Goal: Information Seeking & Learning: Learn about a topic

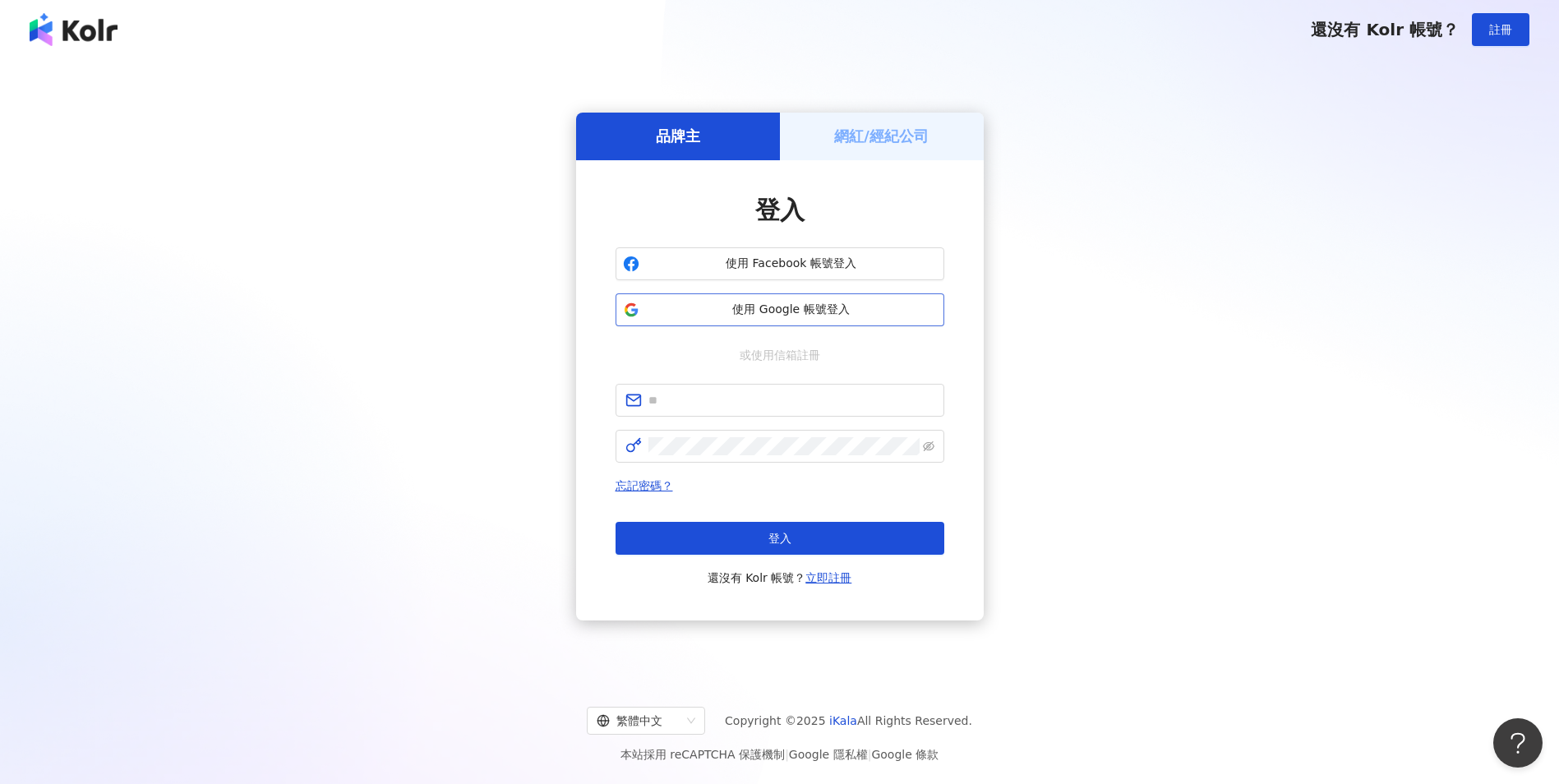
click at [746, 319] on button "使用 Google 帳號登入" at bounding box center [780, 310] width 329 height 33
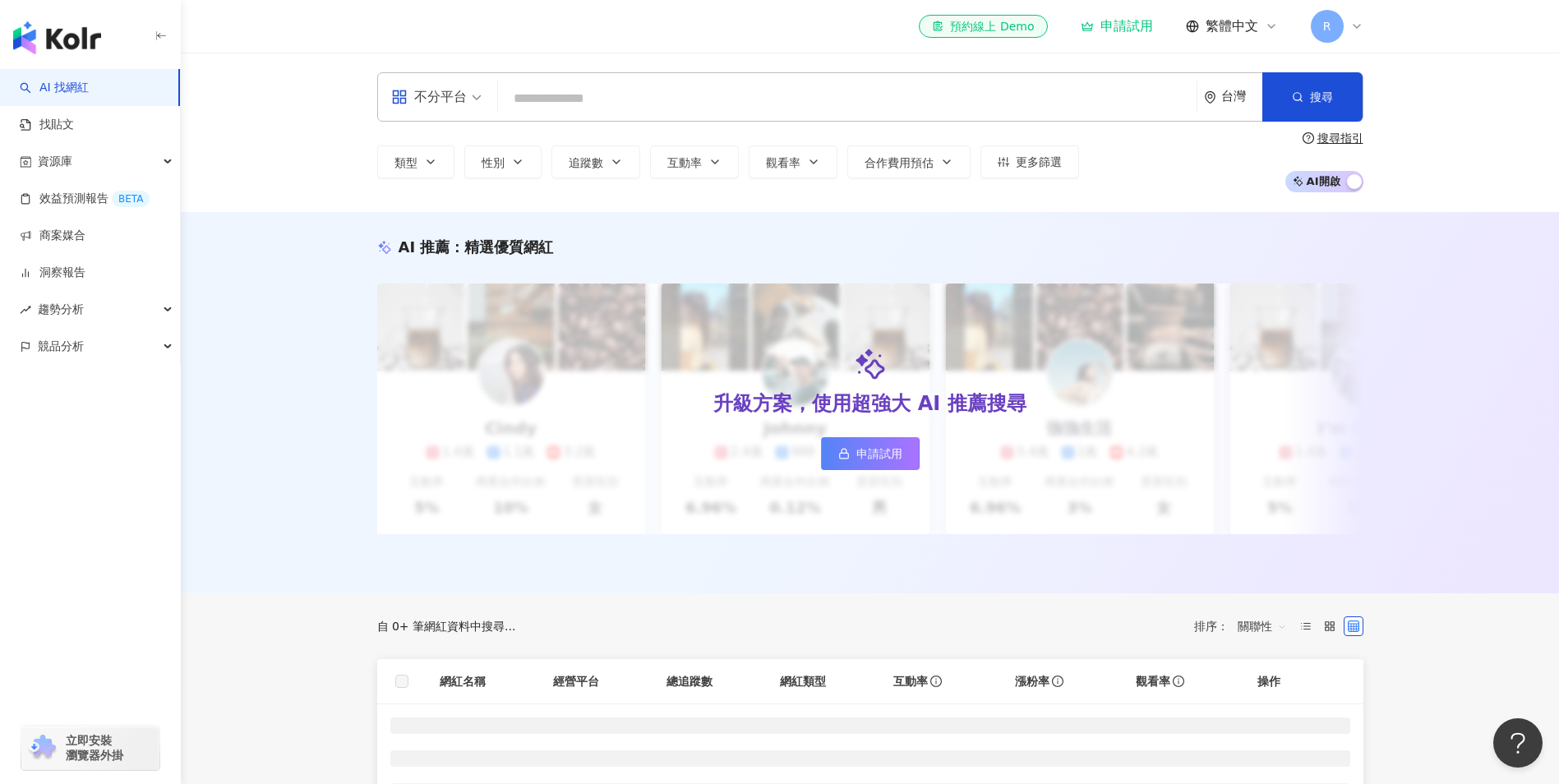
type input "*********"
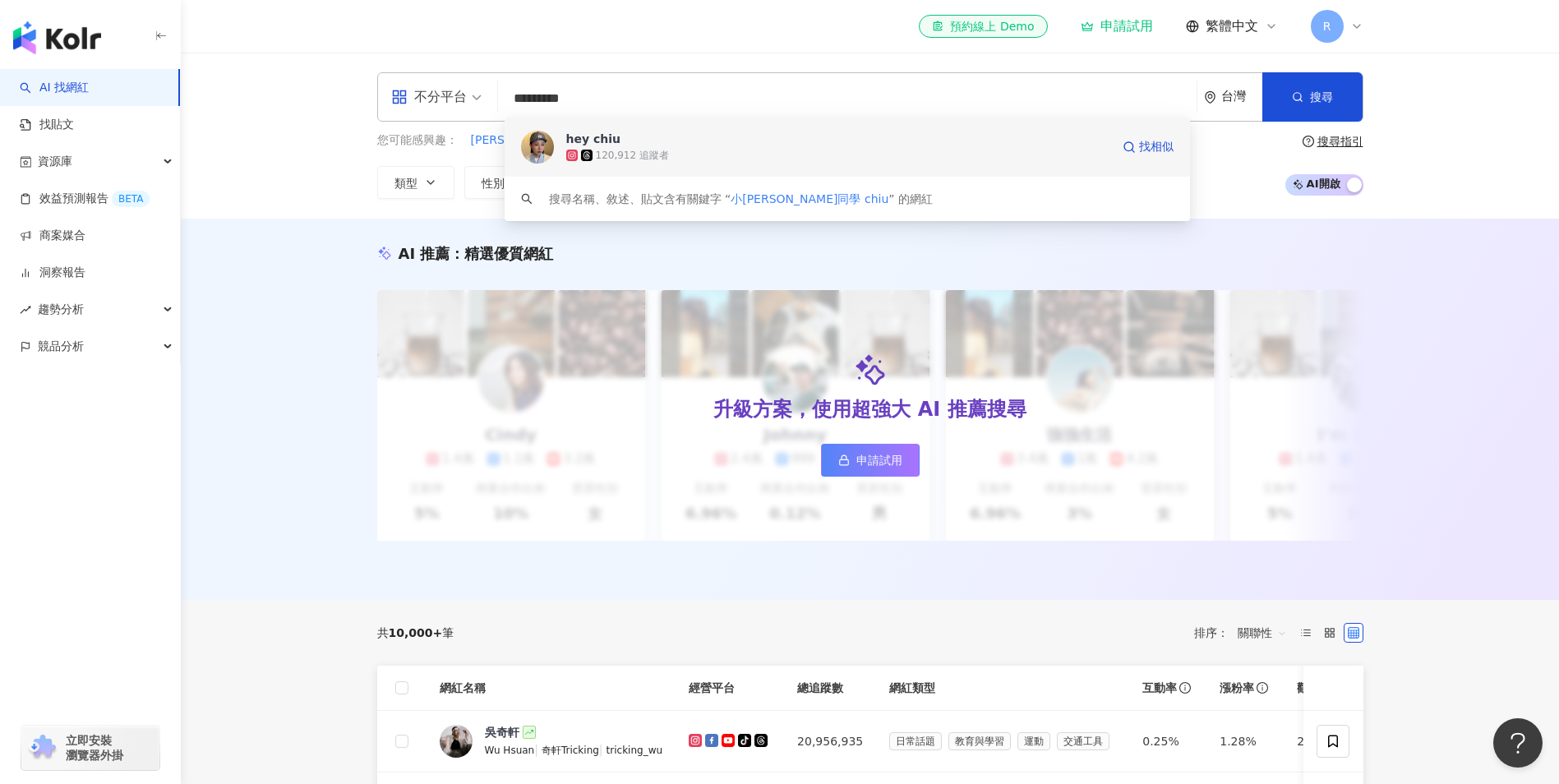
click at [654, 150] on div "120,912 追蹤者" at bounding box center [632, 156] width 73 height 14
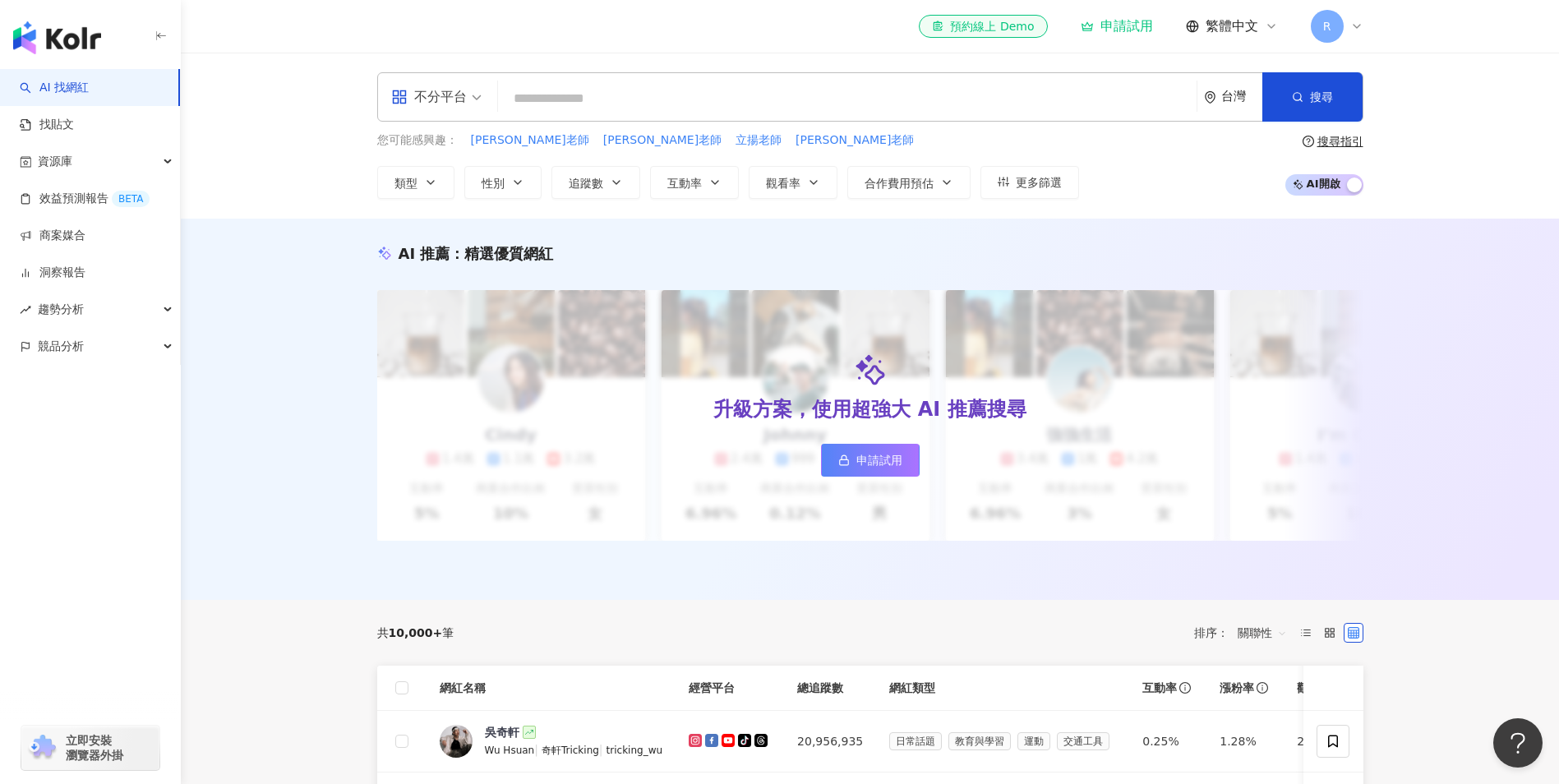
paste input "*********"
type input "*********"
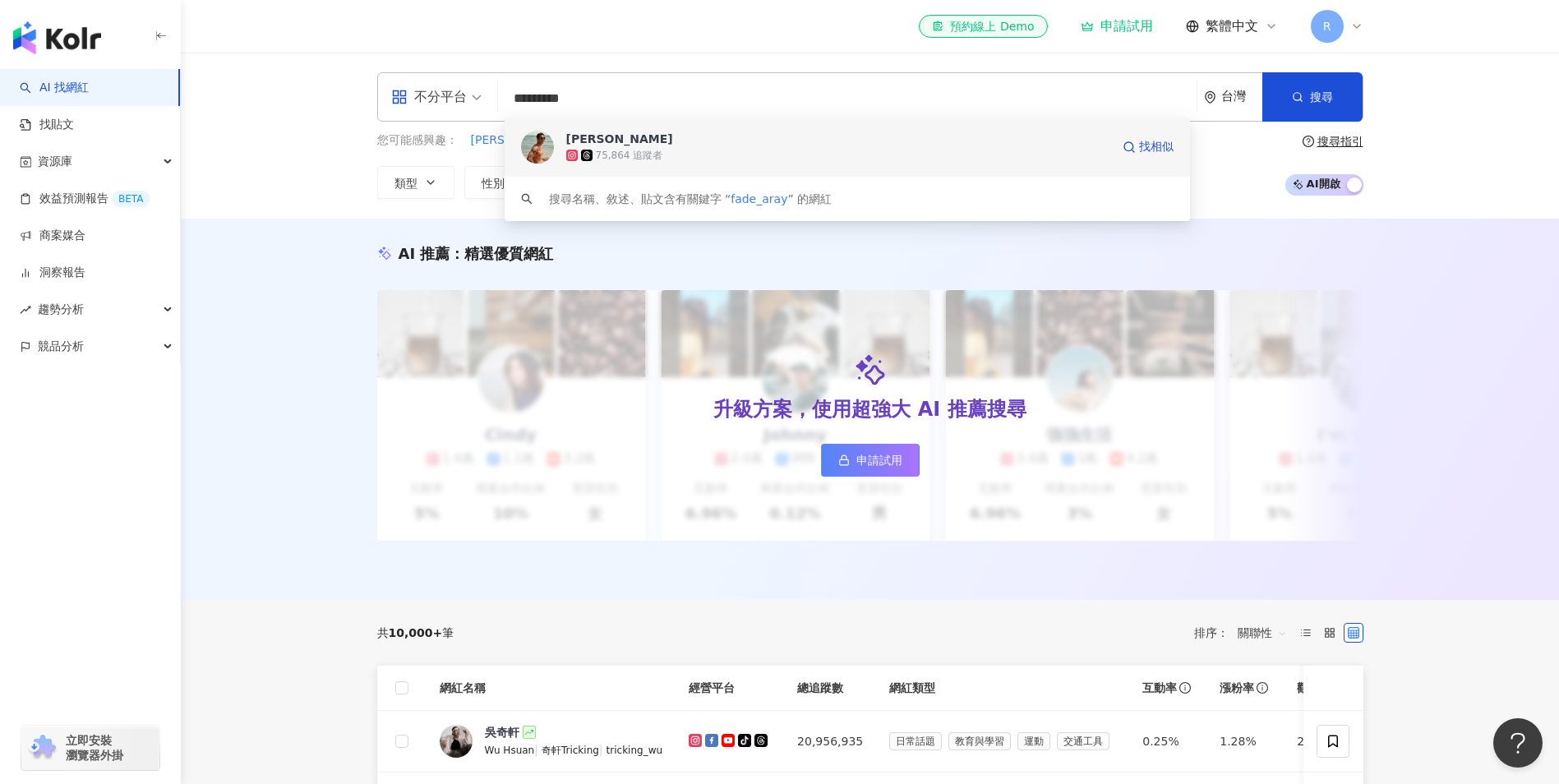
click at [664, 137] on span "Ray Jiang" at bounding box center [837, 139] width 544 height 17
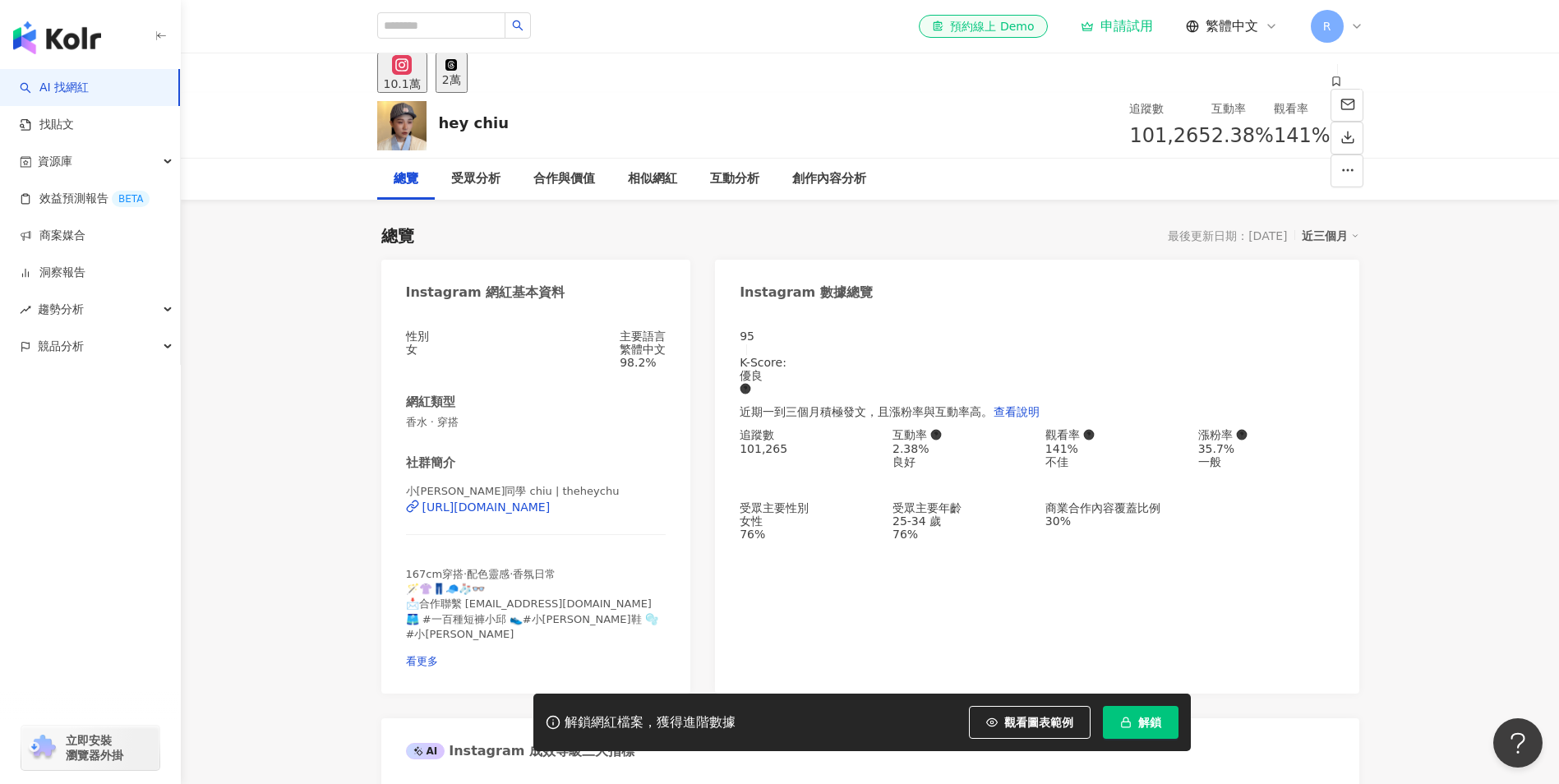
drag, startPoint x: 470, startPoint y: 427, endPoint x: 395, endPoint y: 423, distance: 75.1
click at [395, 423] on div "性別 女 主要語言 繁體中文 98.2% 網紅類型 香水 · 穿搭 社群簡介 小邱同學 chiu | theheychu [URL][DOMAIN_NAME]…" at bounding box center [536, 503] width 310 height 381
drag, startPoint x: 1034, startPoint y: 133, endPoint x: 1084, endPoint y: 140, distance: 50.5
click at [1212, 140] on div "2.38%" at bounding box center [1243, 136] width 63 height 31
copy span "2.38%"
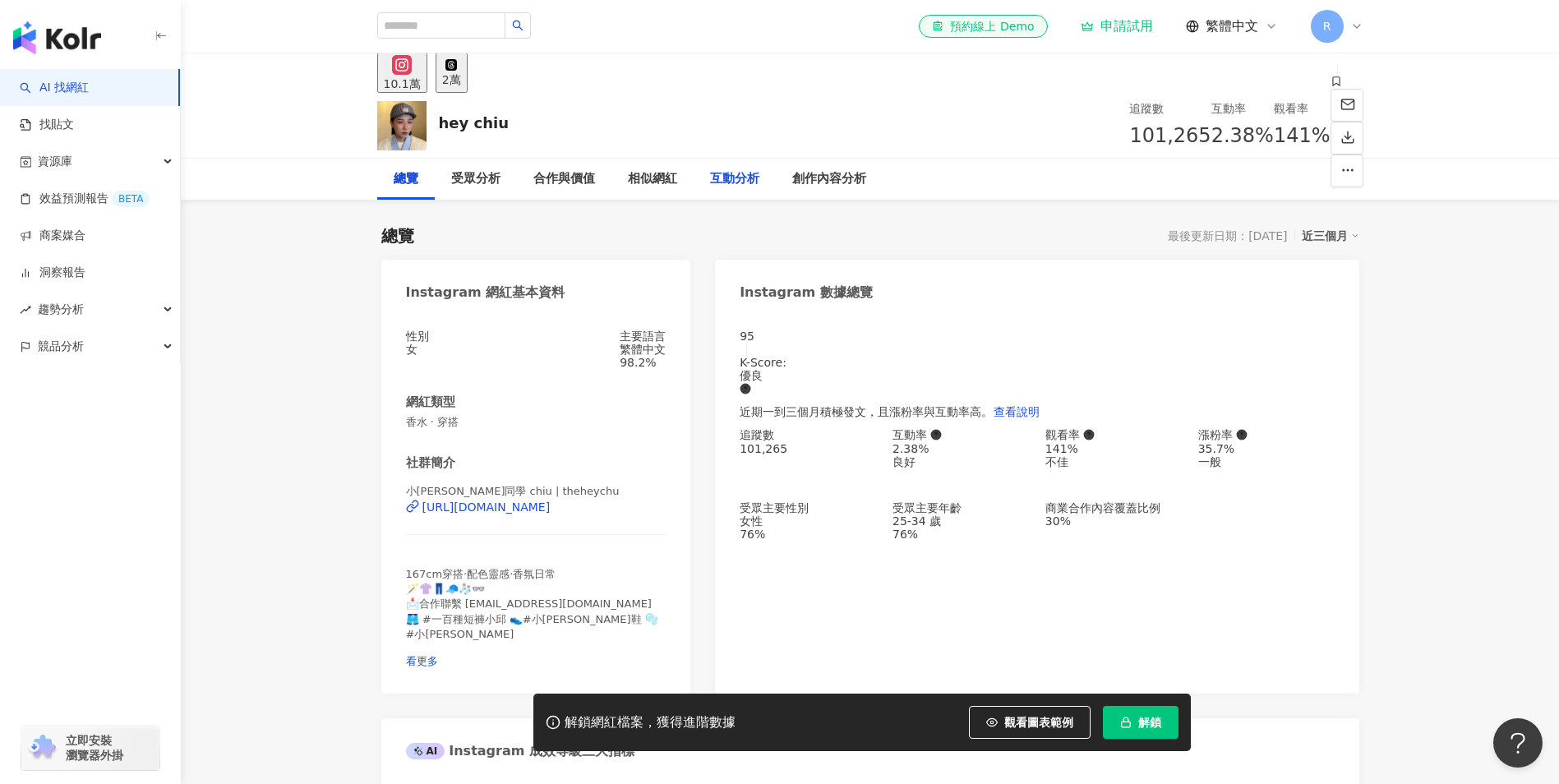
click at [740, 184] on div "互動分析" at bounding box center [735, 179] width 50 height 19
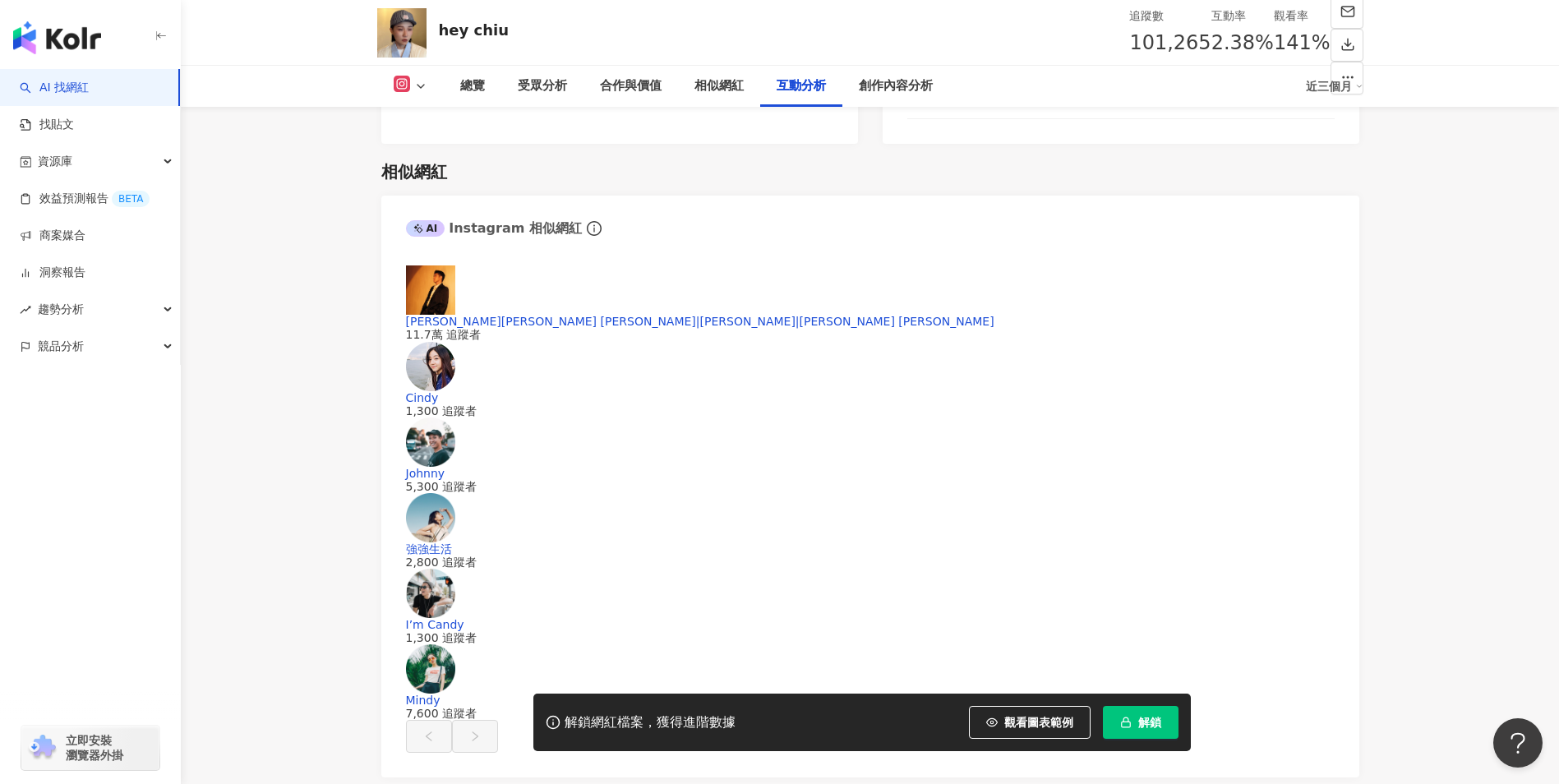
scroll to position [3465, 0]
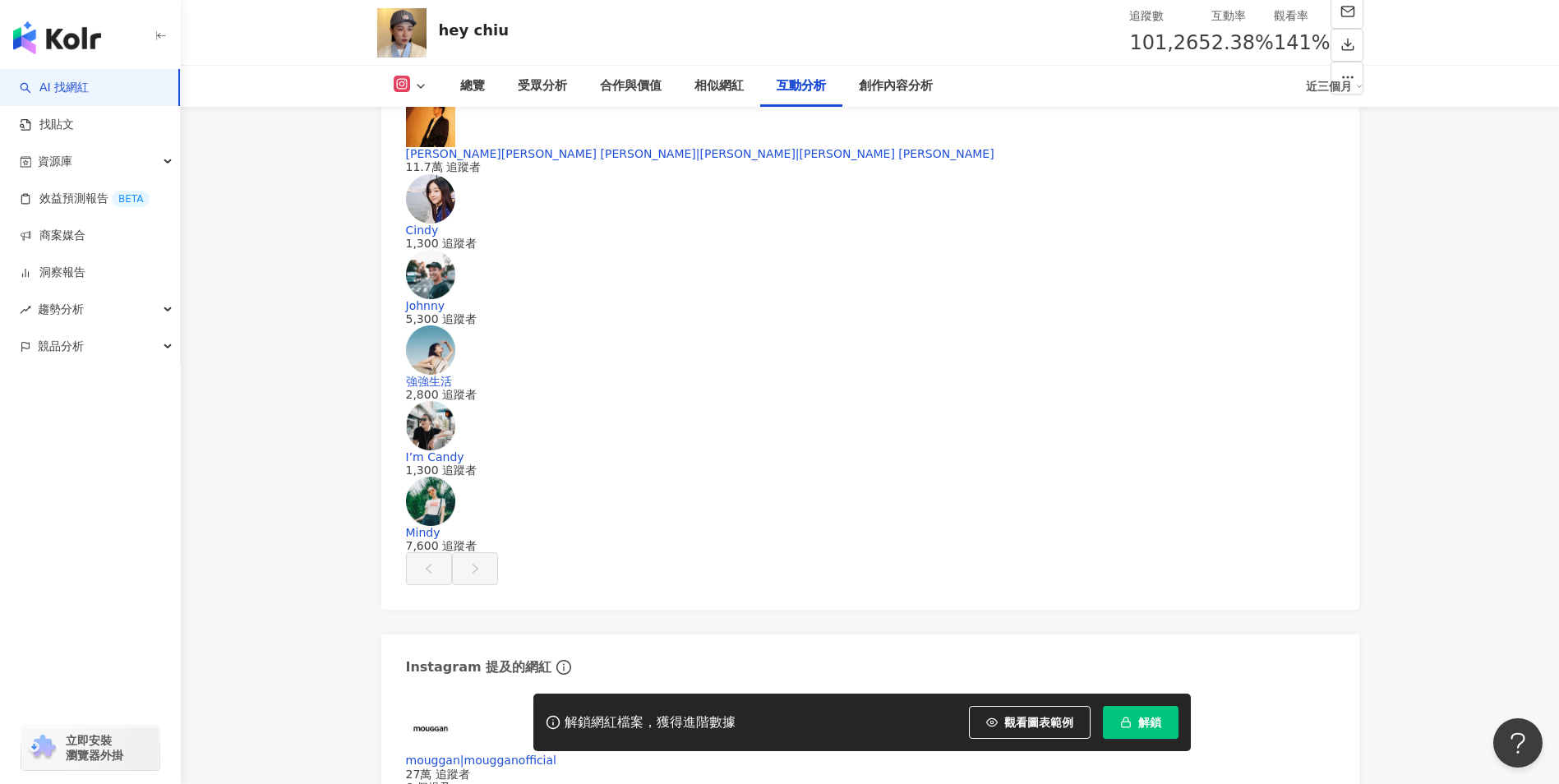
drag, startPoint x: 635, startPoint y: 463, endPoint x: 706, endPoint y: 460, distance: 71.1
copy div "142,868"
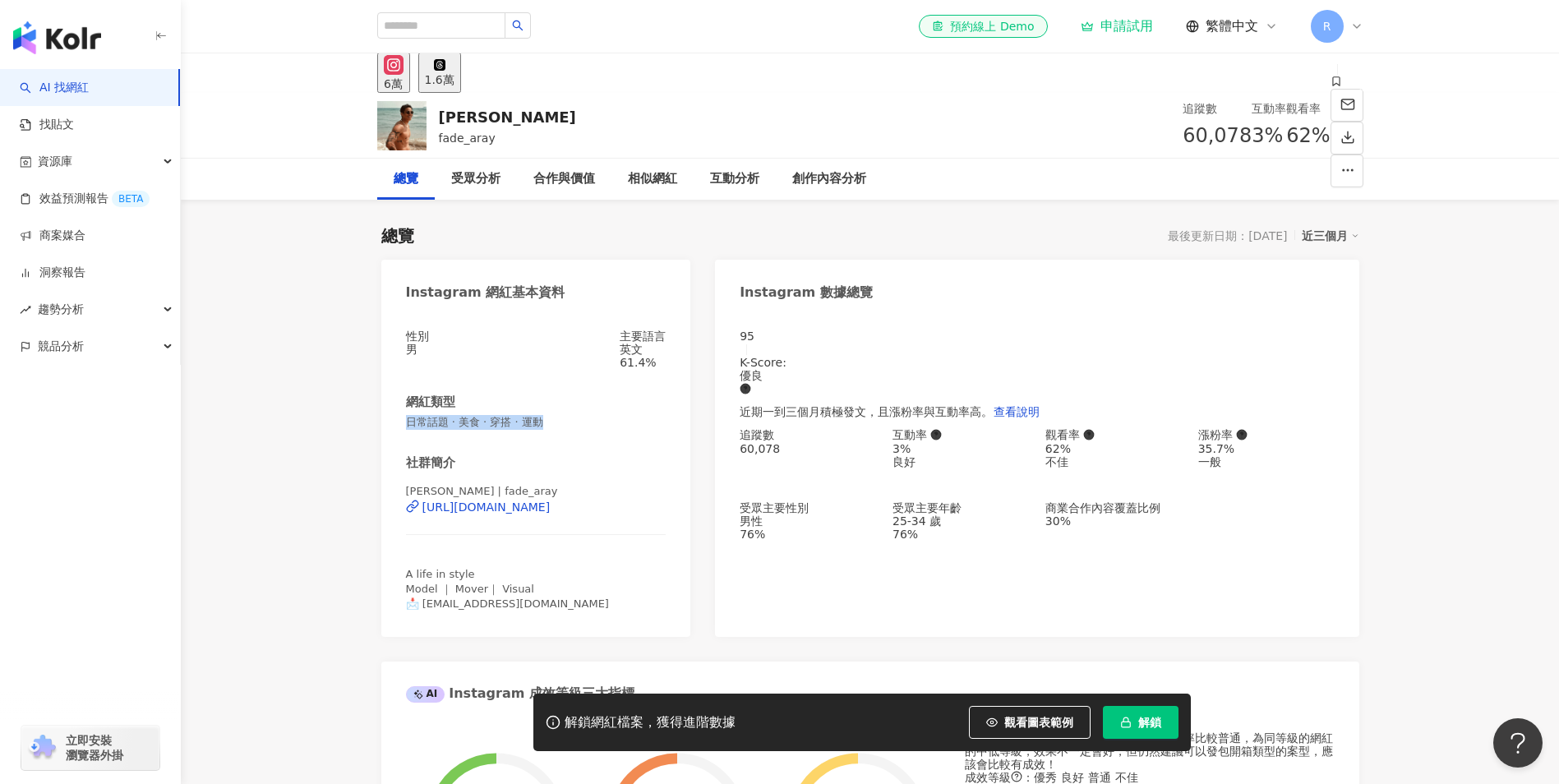
drag, startPoint x: 401, startPoint y: 424, endPoint x: 560, endPoint y: 430, distance: 159.1
click at [560, 430] on div "性別 男 主要語言 英文 61.4% 網紅類型 日常話題 · 美食 · 穿搭 · 運動 社群簡介 Ray Jiang | fade_aray https://…" at bounding box center [536, 475] width 310 height 324
copy span "日常話題 · 美食 · 穿搭 · 運動"
drag, startPoint x: 1065, startPoint y: 136, endPoint x: 1073, endPoint y: 136, distance: 8.0
click at [1252, 136] on div "3%" at bounding box center [1269, 136] width 35 height 31
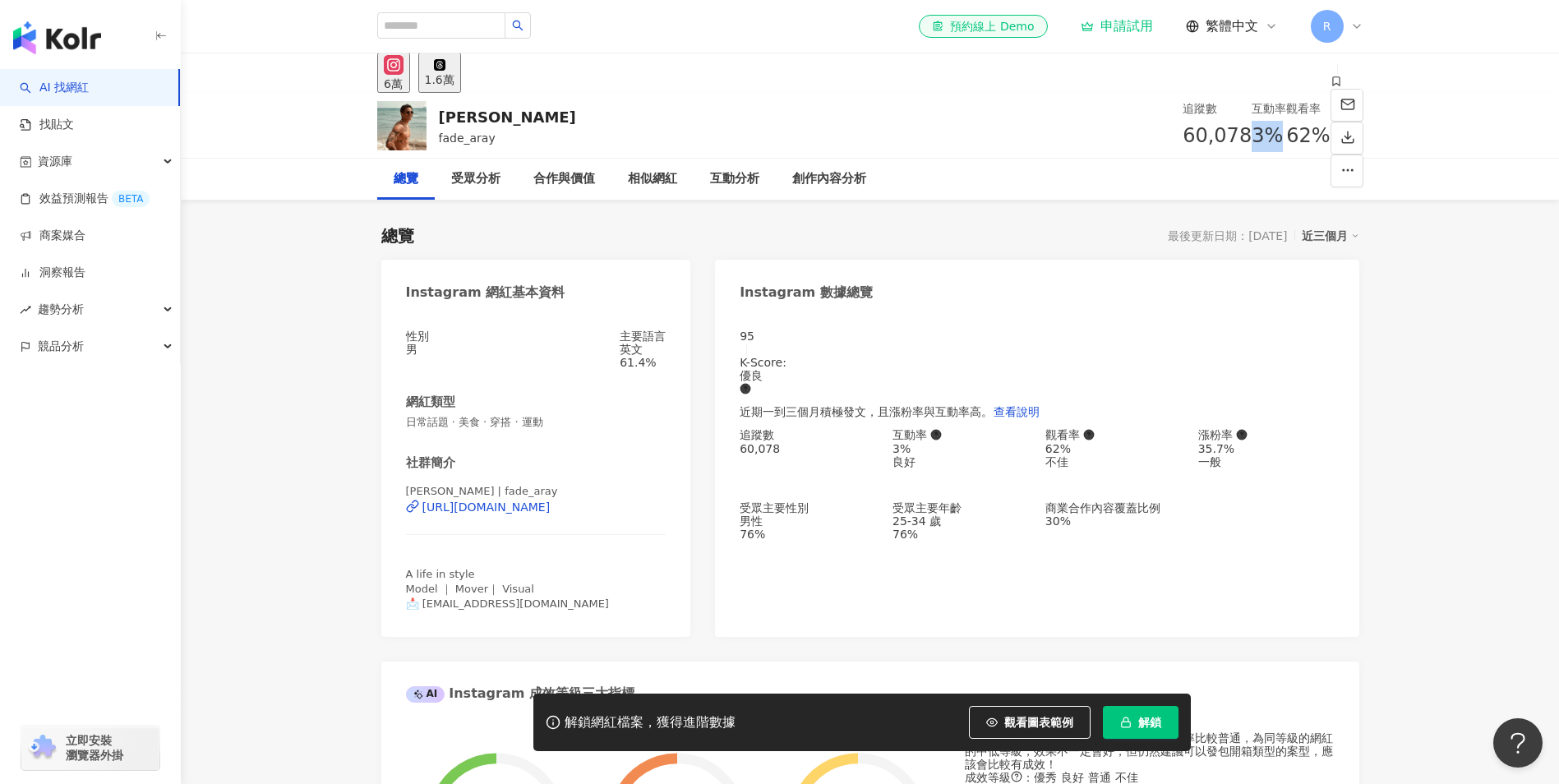
copy span "3%"
click at [723, 178] on div "互動分析" at bounding box center [735, 179] width 50 height 19
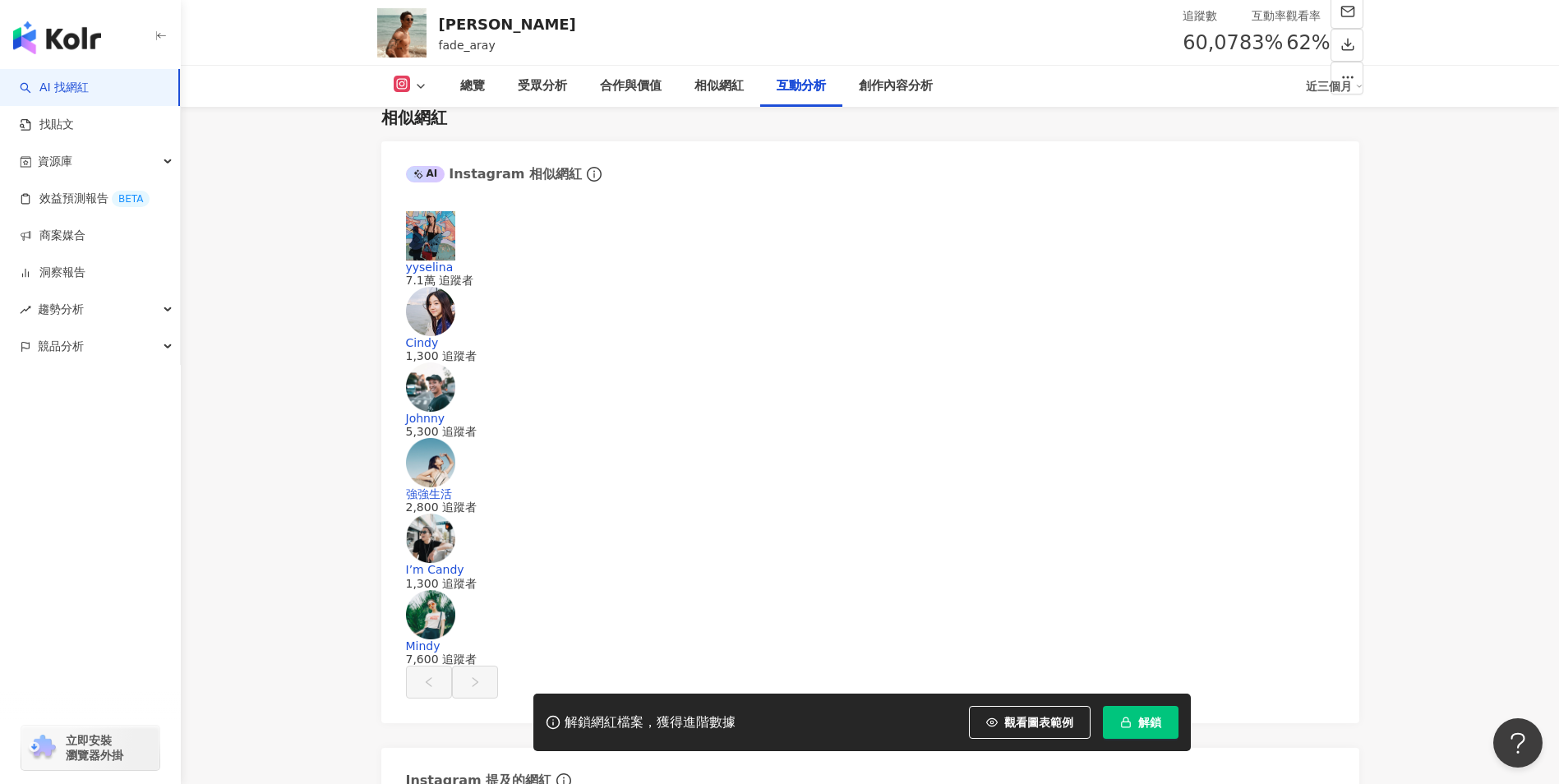
scroll to position [3496, 0]
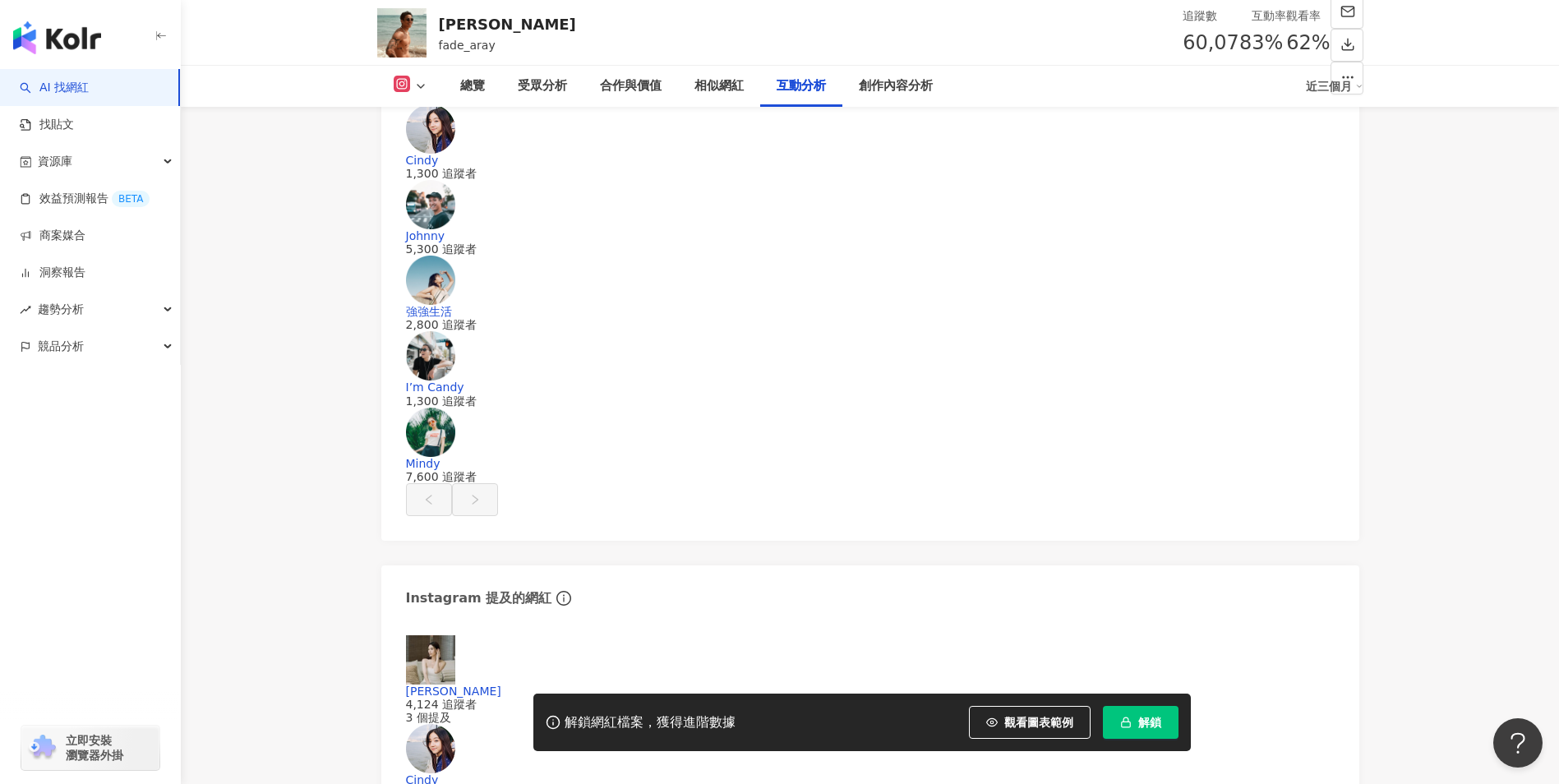
drag, startPoint x: 626, startPoint y: 385, endPoint x: 694, endPoint y: 381, distance: 68.1
drag, startPoint x: 694, startPoint y: 381, endPoint x: 631, endPoint y: 375, distance: 63.3
